Goal: Task Accomplishment & Management: Manage account settings

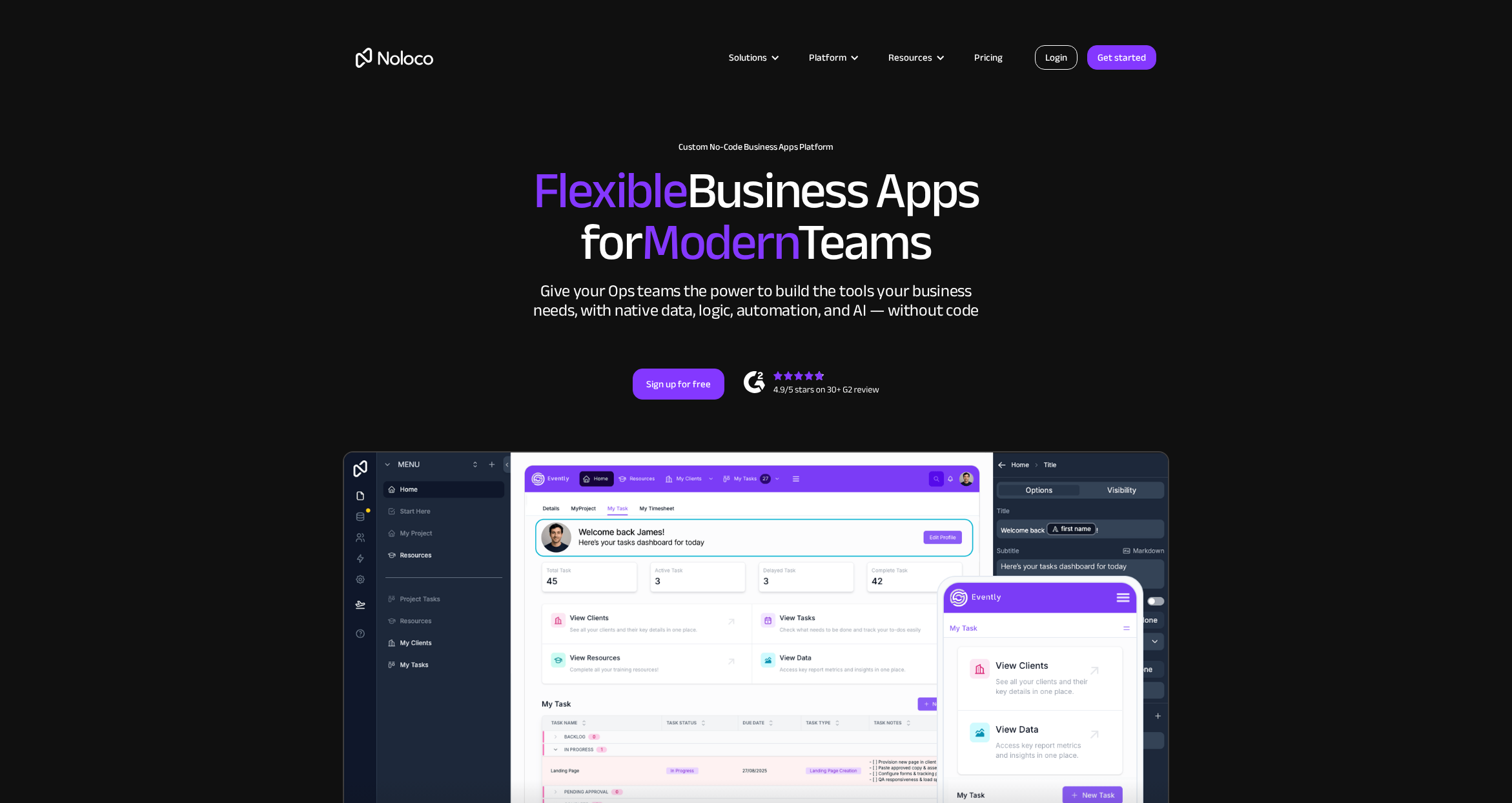
click at [1055, 54] on link "Login" at bounding box center [1055, 57] width 42 height 24
click at [1068, 53] on link "Login" at bounding box center [1055, 57] width 42 height 24
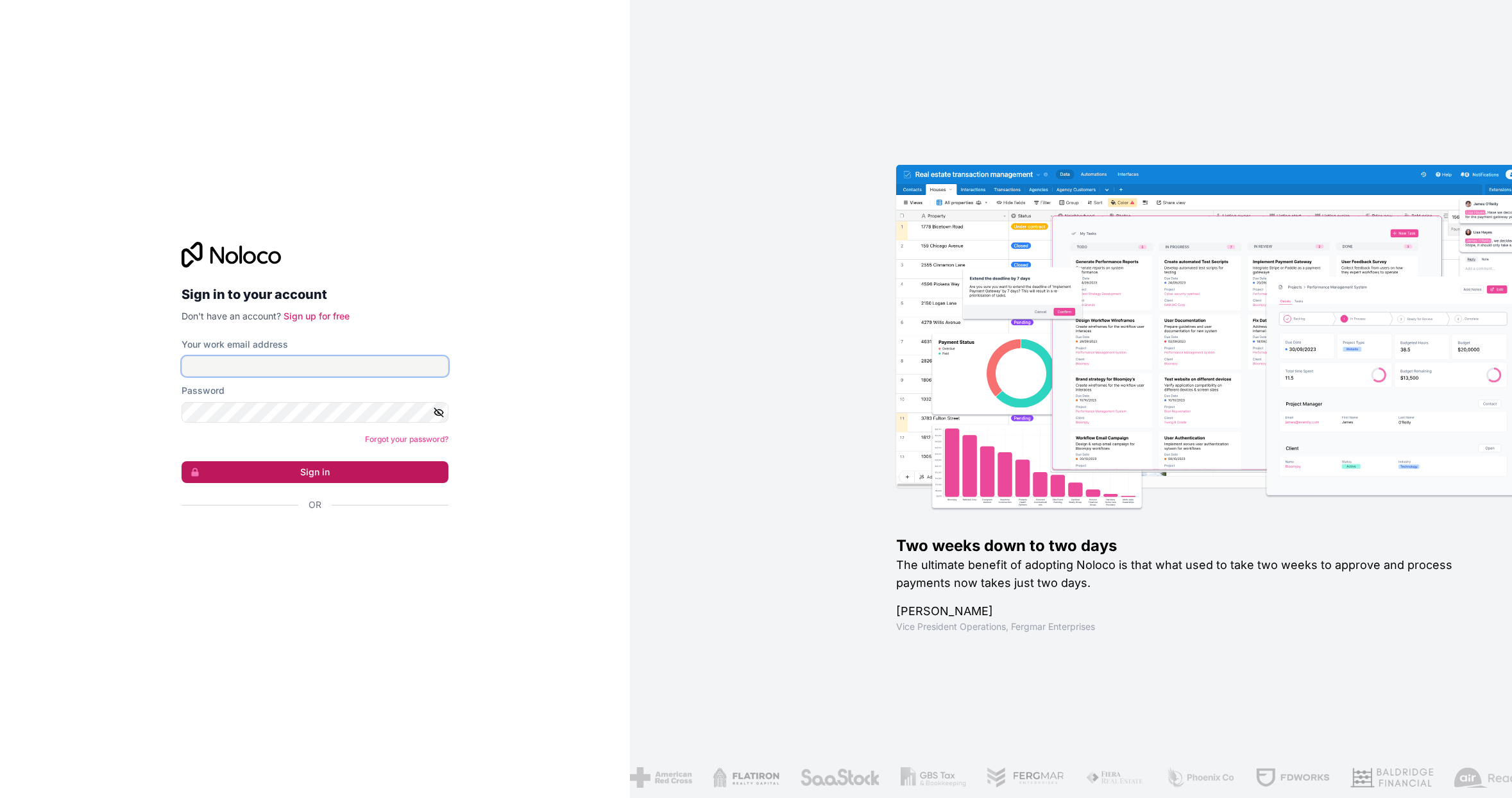
type input "[EMAIL_ADDRESS][DOMAIN_NAME]"
click at [304, 467] on button "Sign in" at bounding box center [315, 472] width 267 height 21
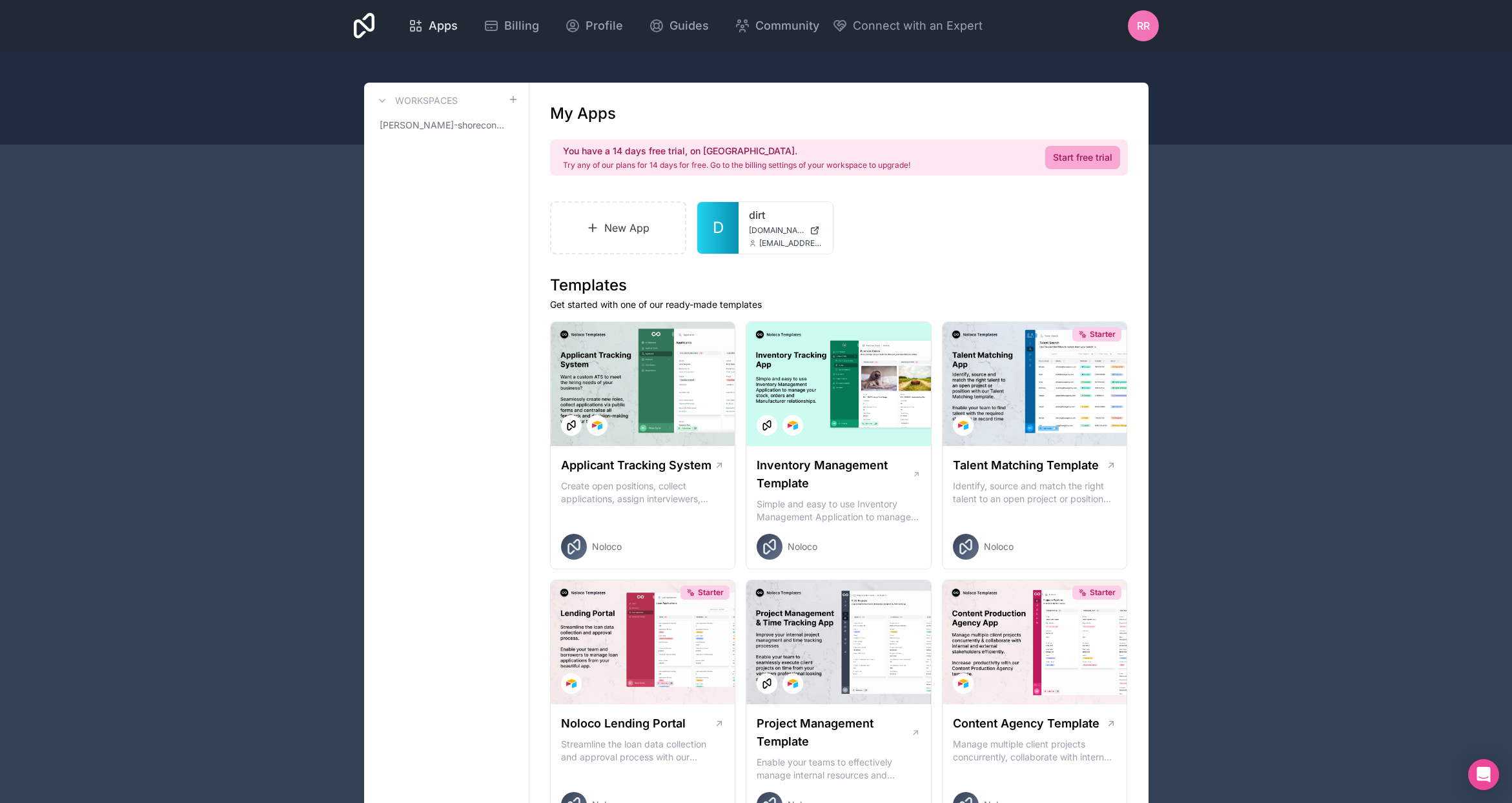
click at [440, 24] on span "Apps" at bounding box center [443, 25] width 29 height 18
click at [1145, 27] on span "Rr" at bounding box center [1143, 26] width 13 height 16
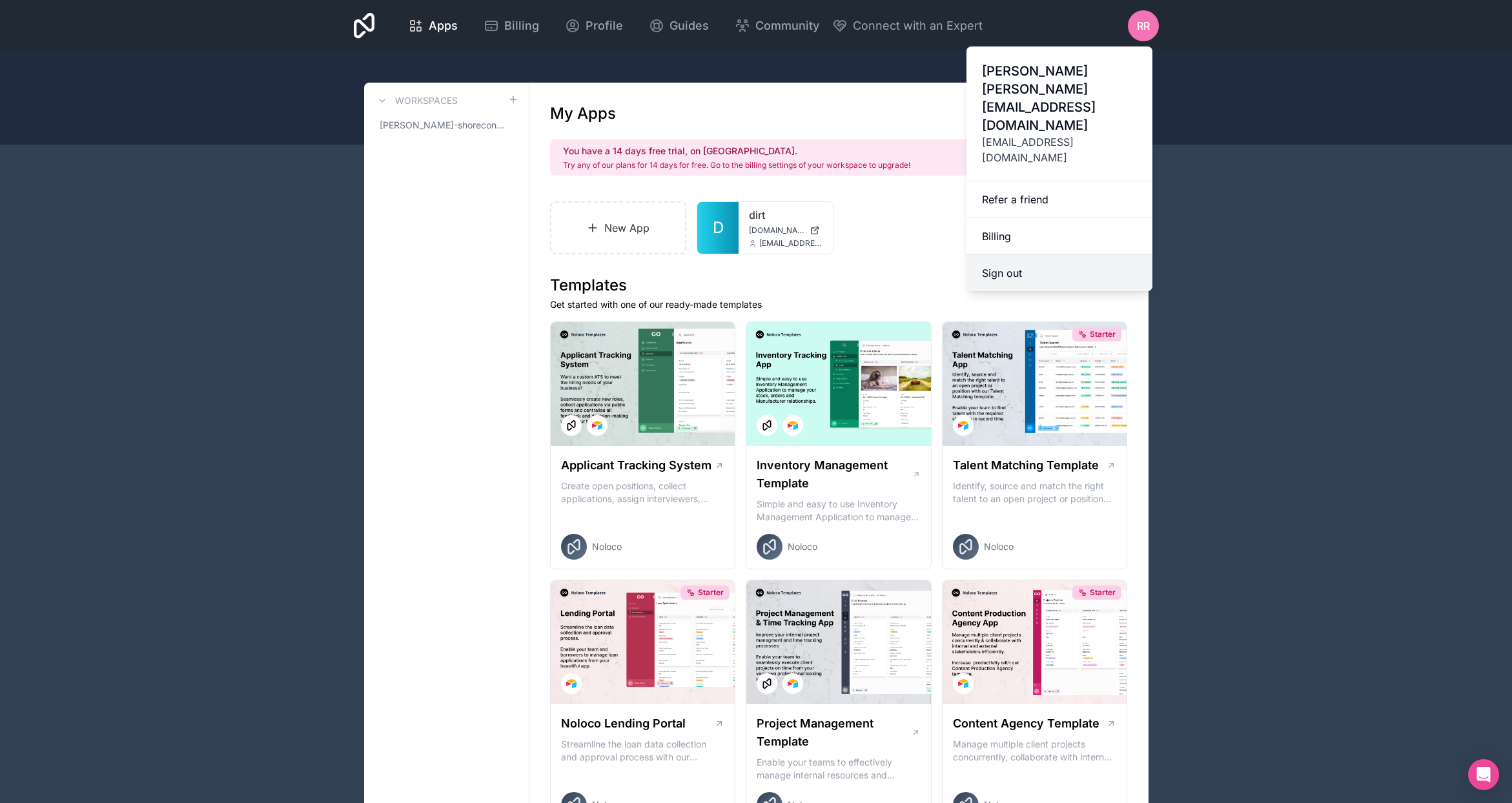
click at [1016, 255] on button "Sign out" at bounding box center [1059, 273] width 186 height 36
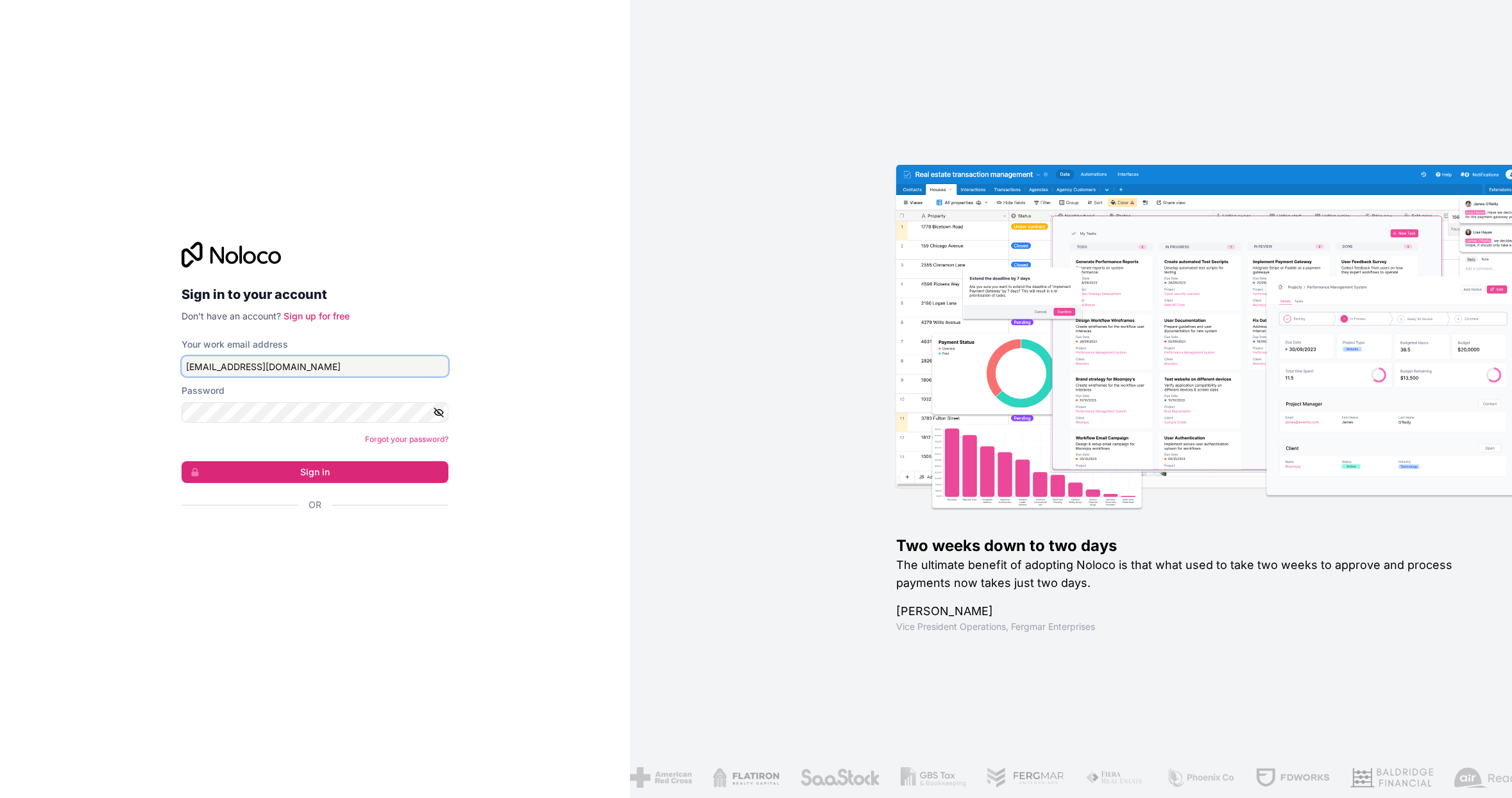
click at [293, 366] on input "[EMAIL_ADDRESS][DOMAIN_NAME]" at bounding box center [315, 366] width 267 height 21
click at [271, 361] on input "[EMAIL_ADDRESS][DOMAIN_NAME]" at bounding box center [315, 366] width 267 height 21
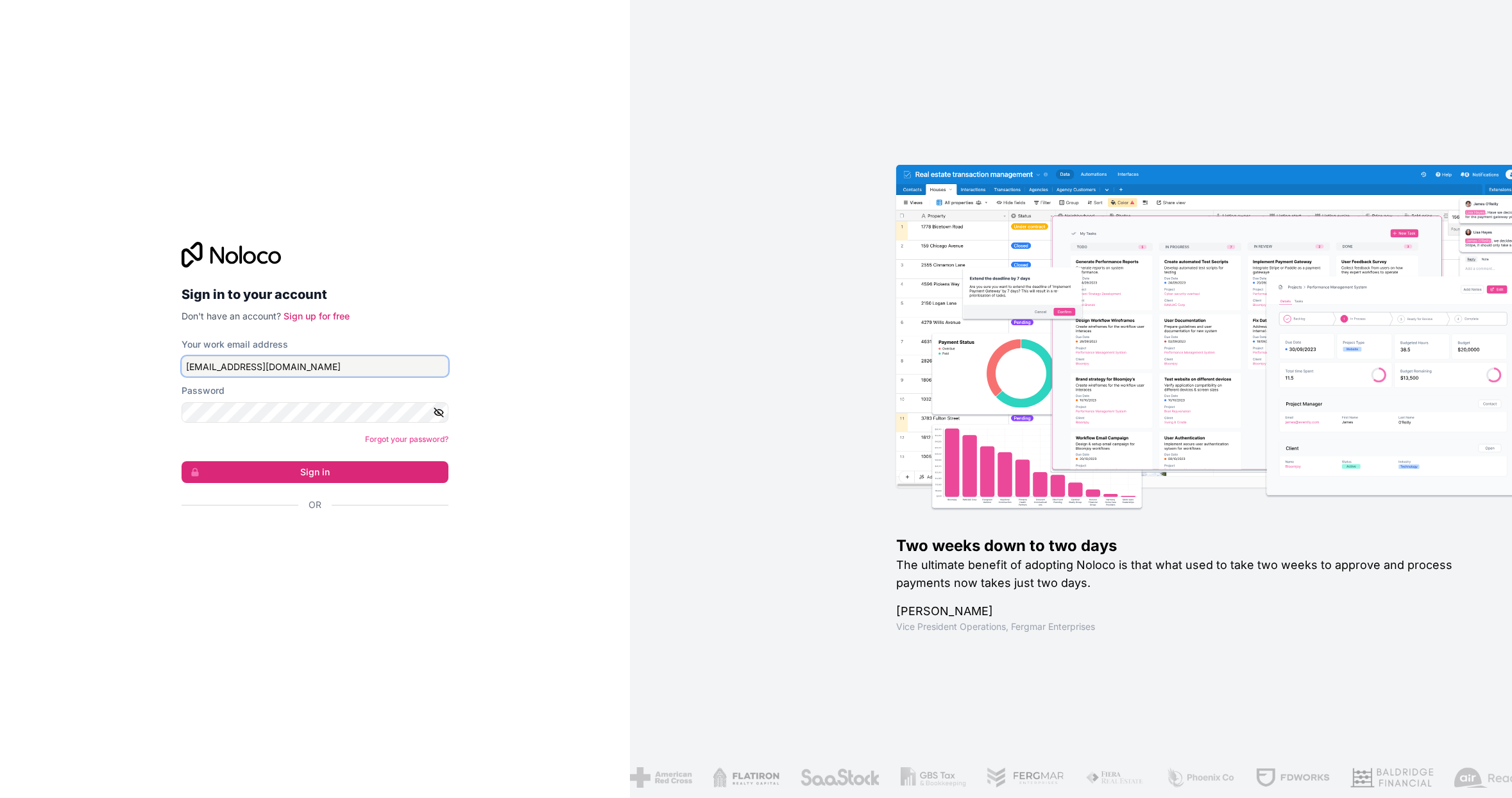
click at [271, 361] on input "[EMAIL_ADDRESS][DOMAIN_NAME]" at bounding box center [315, 366] width 267 height 21
type input "ryan@dbirdy.com"
click at [182, 462] on button "Sign in" at bounding box center [315, 472] width 267 height 21
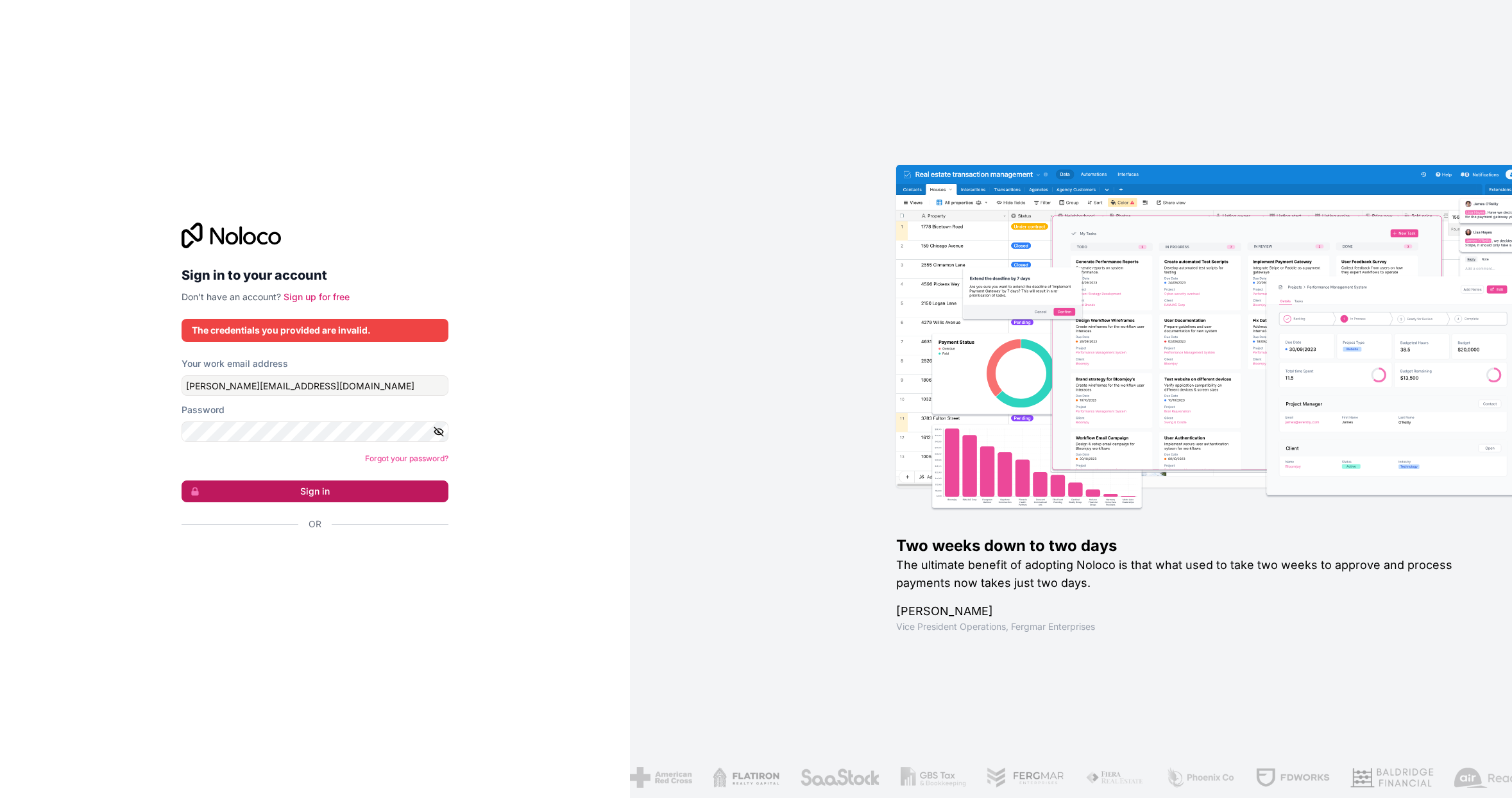
click at [340, 487] on button "Sign in" at bounding box center [315, 491] width 267 height 21
click at [275, 129] on div "Sign in to your account Don't have an account? Sign up for free The credentials…" at bounding box center [315, 399] width 630 height 798
click at [396, 458] on link "Forgot your password?" at bounding box center [406, 458] width 83 height 9
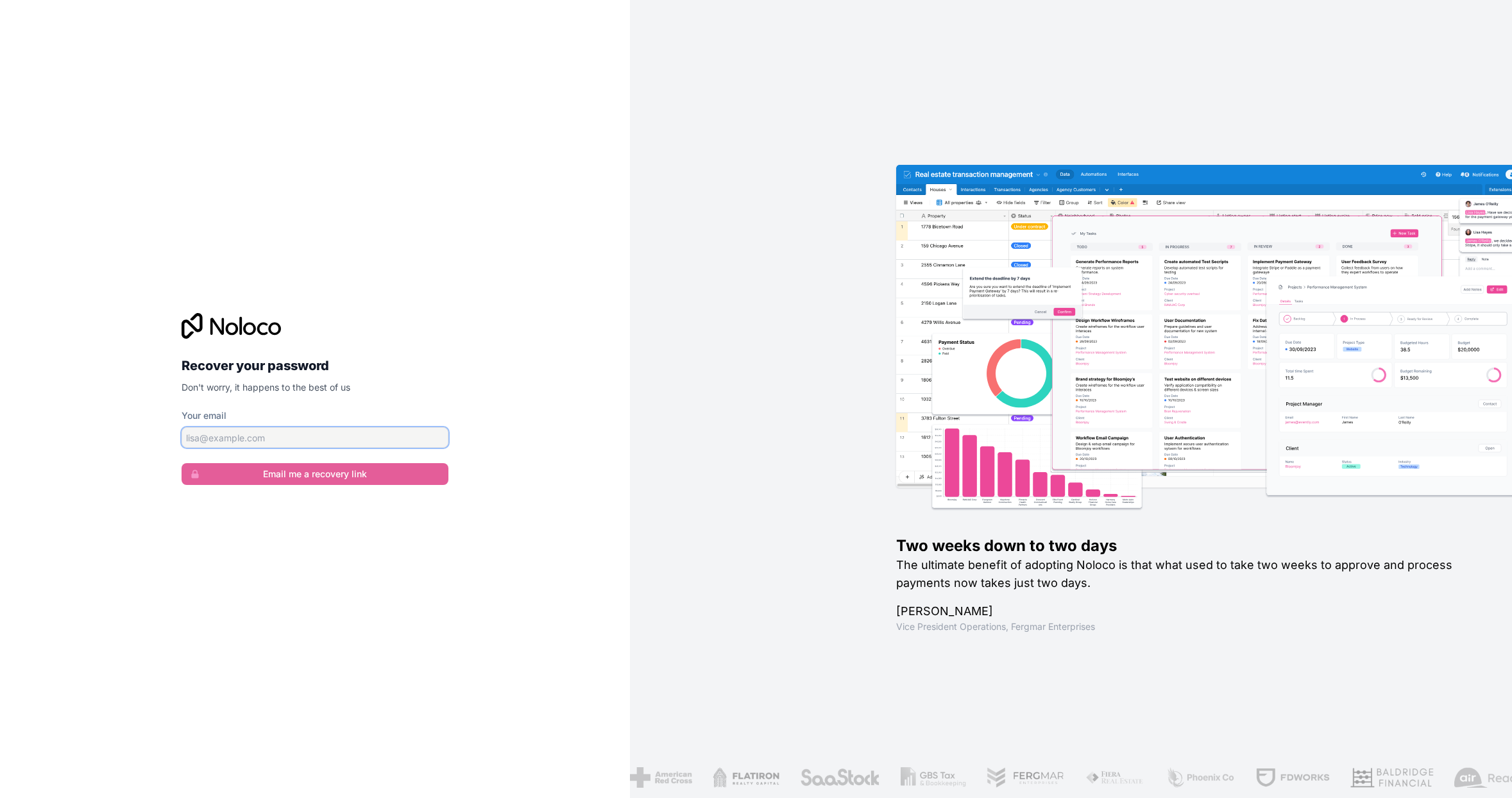
click at [305, 440] on input "Your email" at bounding box center [315, 438] width 267 height 21
type input "ryan@dbirdy.com"
click at [182, 463] on button "Email me a recovery link" at bounding box center [315, 474] width 267 height 21
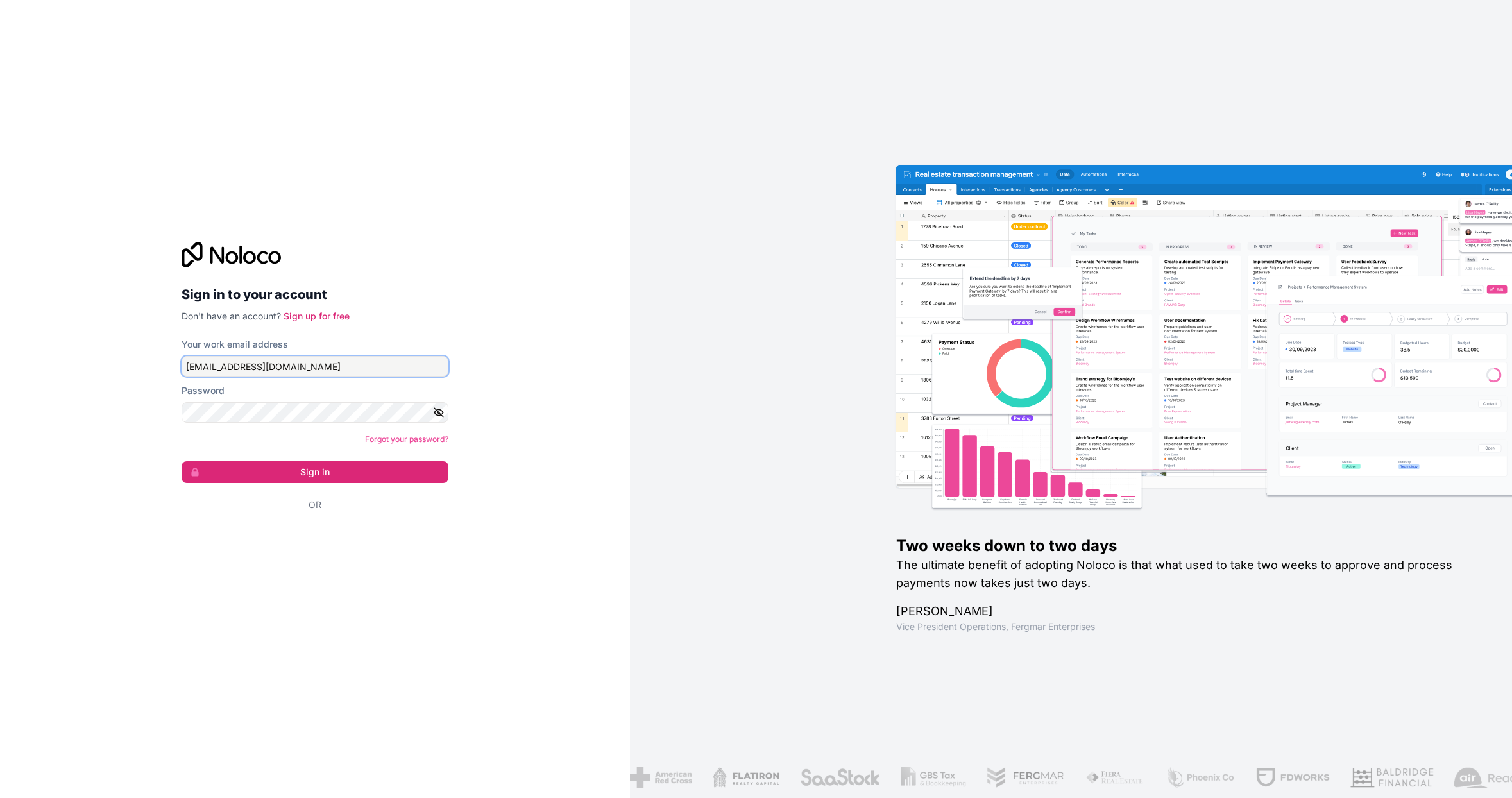
click at [334, 360] on input "[EMAIL_ADDRESS][DOMAIN_NAME]" at bounding box center [315, 366] width 267 height 21
type input "[PERSON_NAME][EMAIL_ADDRESS][DOMAIN_NAME]"
click at [302, 472] on button "Sign in" at bounding box center [315, 472] width 267 height 21
